Goal: Book appointment/travel/reservation

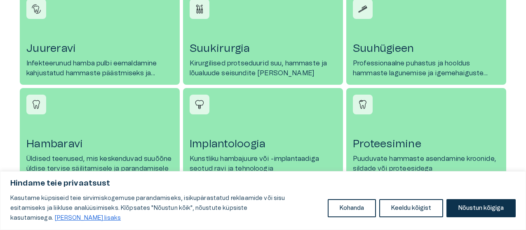
scroll to position [412, 0]
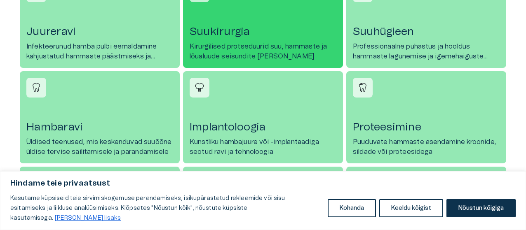
click at [227, 28] on h4 "Suukirurgia" at bounding box center [263, 31] width 147 height 13
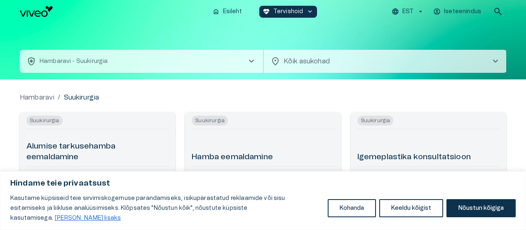
click at [95, 60] on p "Hambaravi - Suukirurgia" at bounding box center [74, 61] width 68 height 9
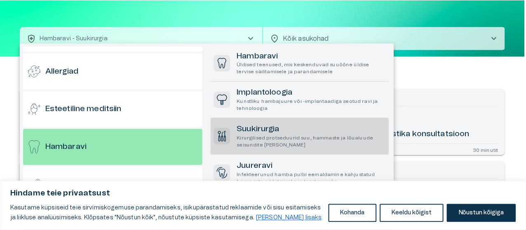
scroll to position [44, 0]
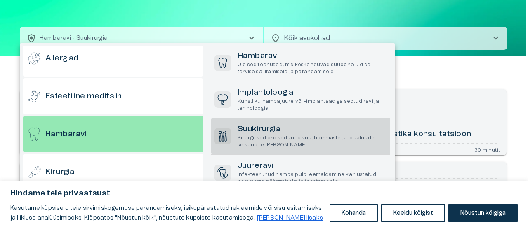
click at [265, 126] on h6 "Suukirurgia" at bounding box center [311, 129] width 149 height 11
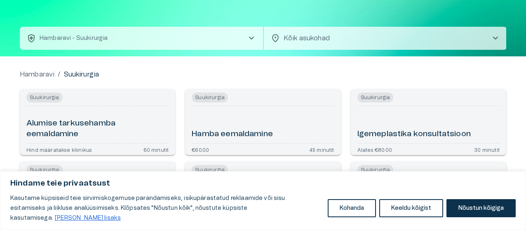
click at [238, 132] on h6 "Hamba eemaldamine" at bounding box center [232, 134] width 81 height 11
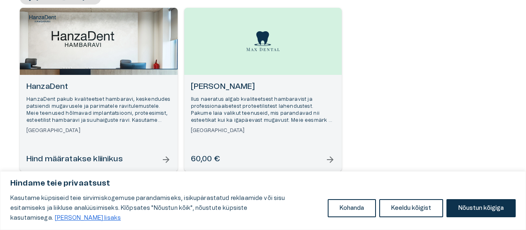
scroll to position [116, 0]
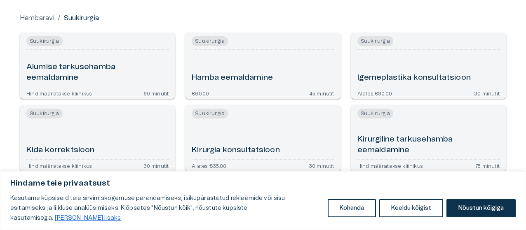
scroll to position [23, 0]
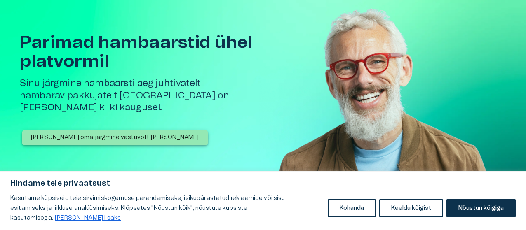
scroll to position [412, 0]
